Goal: Information Seeking & Learning: Learn about a topic

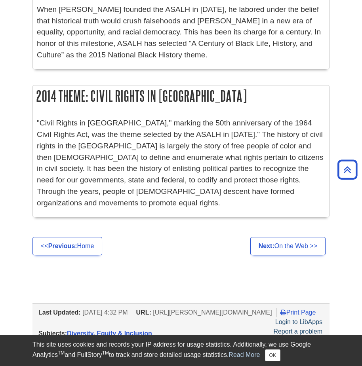
scroll to position [1579, 0]
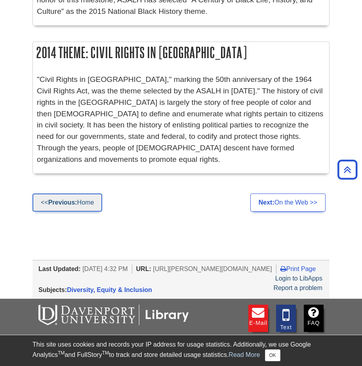
click at [75, 199] on strong "Previous:" at bounding box center [62, 202] width 29 height 7
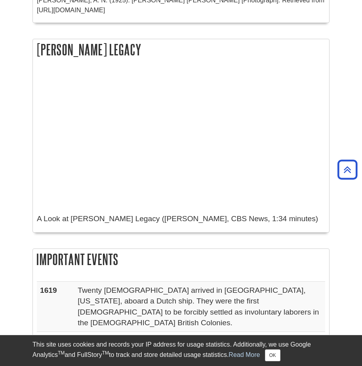
scroll to position [525, 0]
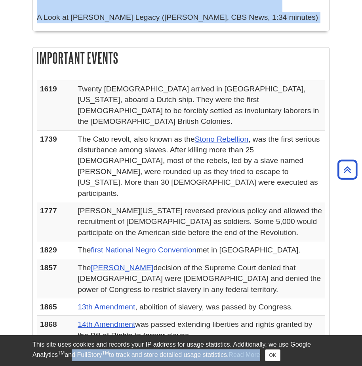
drag, startPoint x: 35, startPoint y: 240, endPoint x: 70, endPoint y: 363, distance: 127.3
click at [70, 363] on body "Library Chat This site uses cookies and records your IP address for usage stati…" at bounding box center [181, 219] width 362 height 1897
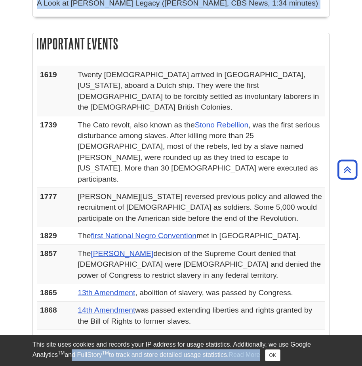
click at [35, 33] on h2 "Important Events" at bounding box center [181, 43] width 296 height 21
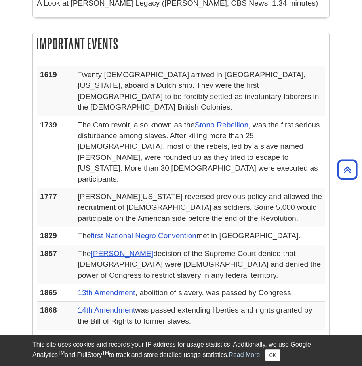
drag, startPoint x: 35, startPoint y: 18, endPoint x: 35, endPoint y: 252, distance: 234.0
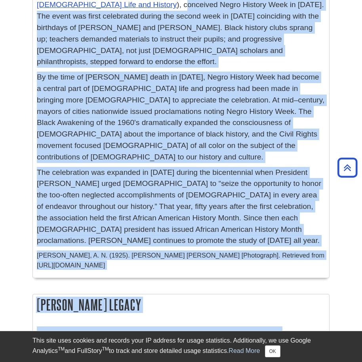
scroll to position [0, 0]
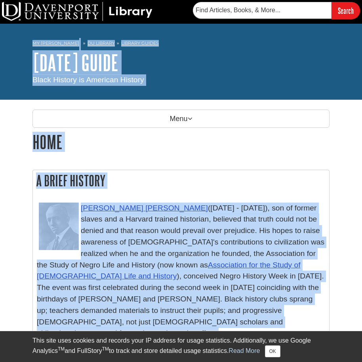
drag, startPoint x: 282, startPoint y: 69, endPoint x: 63, endPoint y: 38, distance: 221.2
copy body "My Davenport DU Library Library Guides Black History Month Guide Home Search th…"
